Goal: Navigation & Orientation: Find specific page/section

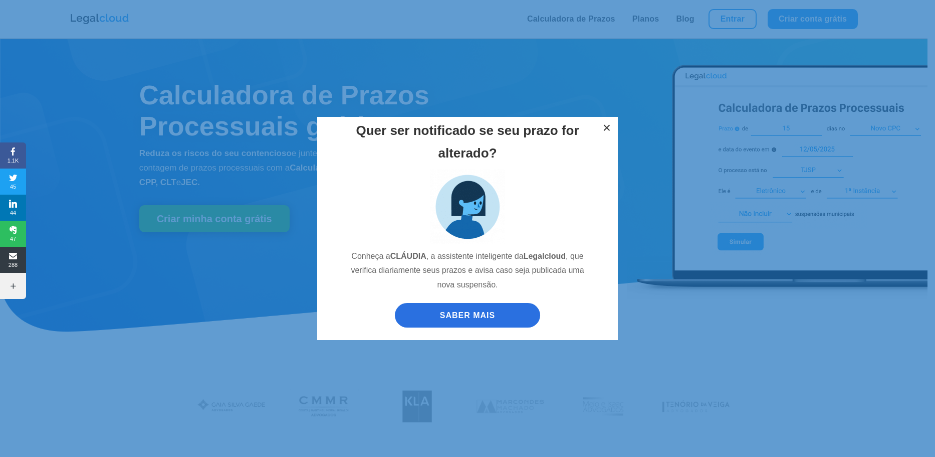
click at [604, 129] on button "×" at bounding box center [607, 128] width 22 height 22
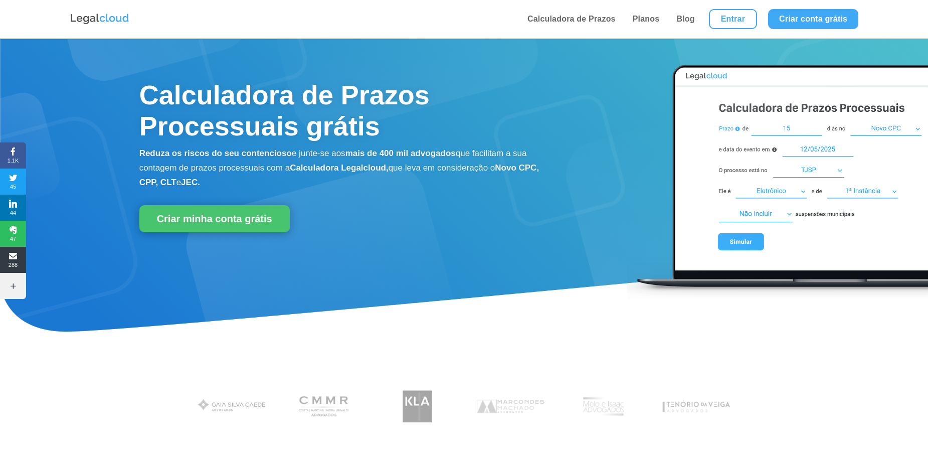
click at [463, 320] on div "Calculadora de Prazos Processuais grátis Reduza os riscos do seu contencioso e …" at bounding box center [464, 198] width 928 height 319
click at [734, 17] on link "Entrar" at bounding box center [733, 19] width 48 height 20
